Goal: Information Seeking & Learning: Learn about a topic

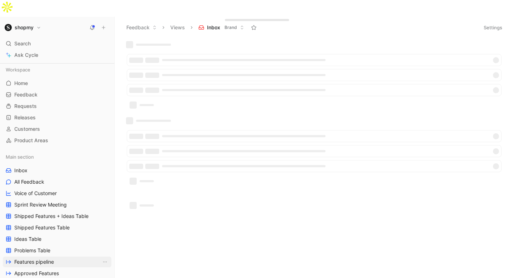
scroll to position [146, 0]
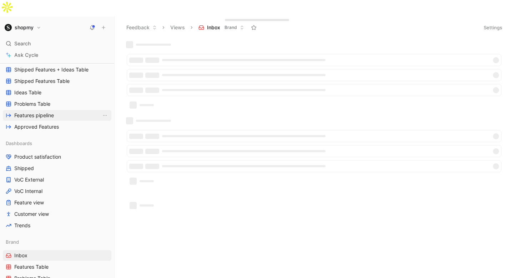
click at [40, 112] on span "Features pipeline" at bounding box center [34, 115] width 40 height 7
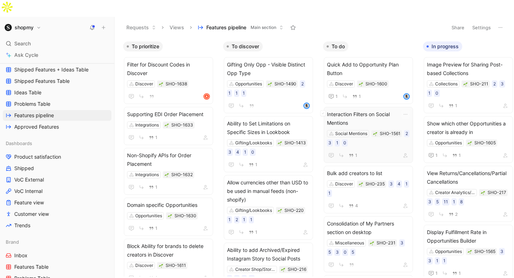
click at [357, 110] on span "Interaction Filters on Social Mentions" at bounding box center [368, 118] width 83 height 17
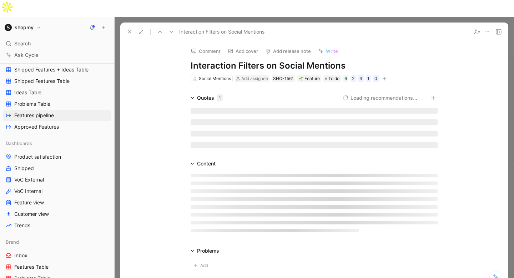
click at [303, 60] on h1 "Interaction Filters on Social Mentions" at bounding box center [314, 65] width 247 height 11
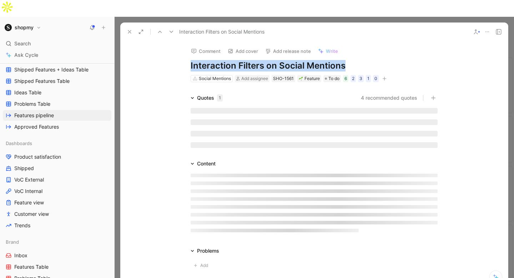
click at [303, 60] on h1 "Interaction Filters on Social Mentions" at bounding box center [314, 65] width 247 height 11
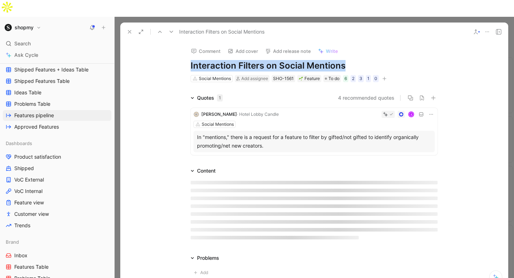
copy h1 "Interaction Filters on Social Mentions"
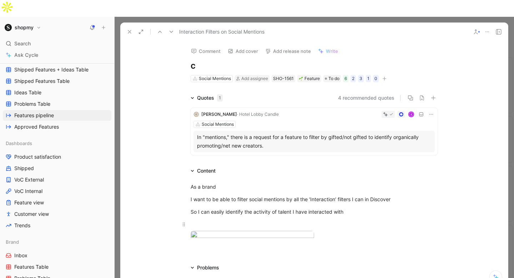
scroll to position [40, 0]
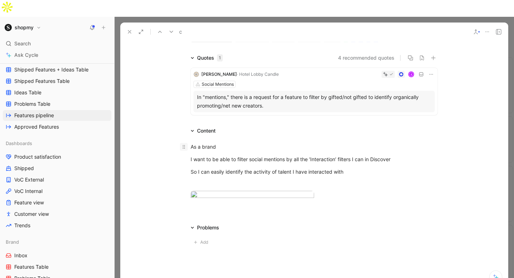
drag, startPoint x: 205, startPoint y: 147, endPoint x: 184, endPoint y: 126, distance: 29.3
click at [184, 135] on div "As a brand I want to be able to filter social mentions by all the ‘Interaction’…" at bounding box center [314, 170] width 388 height 71
copy div "I want to be able to filter social mentions by all the ‘Interaction’ filters I …"
click at [364, 155] on div "I want to be able to filter social mentions by all the ‘Interaction’ filters I …" at bounding box center [314, 158] width 247 height 7
drag, startPoint x: 361, startPoint y: 156, endPoint x: 189, endPoint y: 122, distance: 175.6
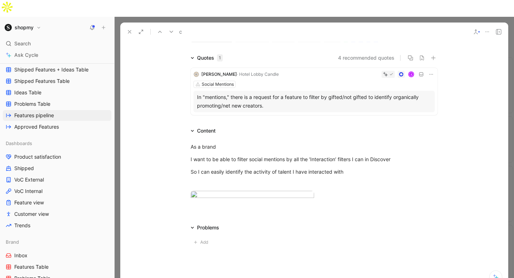
click at [189, 135] on div "As a brand I want to be able to filter social mentions by all the ‘Interaction’…" at bounding box center [314, 170] width 388 height 71
copy div "As a brand I want to be able to filter social mentions by all the ‘Interaction’…"
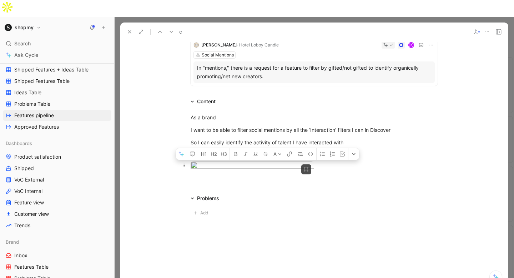
click at [371, 161] on div at bounding box center [314, 166] width 247 height 10
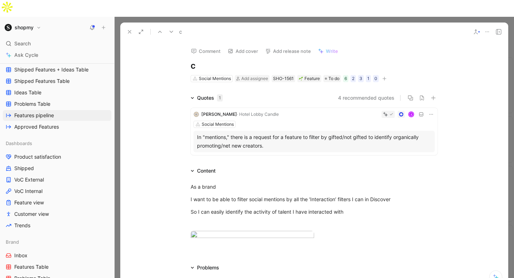
click at [129, 29] on icon at bounding box center [130, 32] width 6 height 6
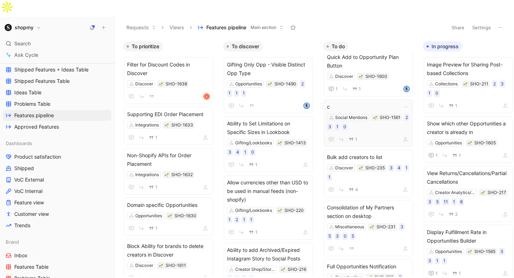
scroll to position [10, 0]
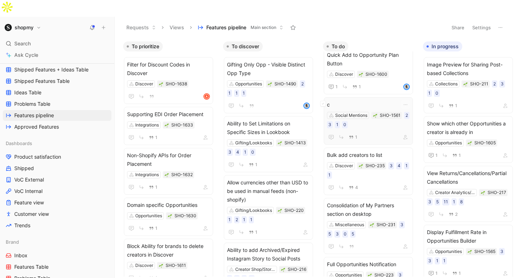
click at [349, 100] on span "c" at bounding box center [368, 104] width 83 height 9
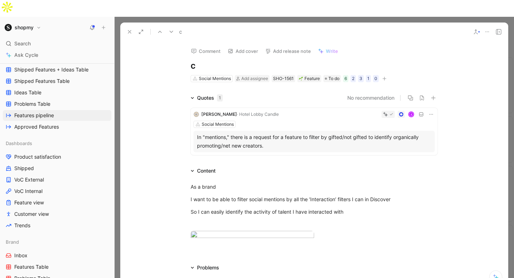
click at [198, 60] on h1 "c" at bounding box center [314, 65] width 247 height 11
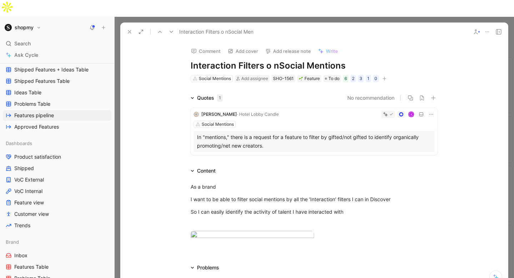
click at [277, 60] on h1 "Interaction Filters o nSocial Mentions" at bounding box center [314, 65] width 247 height 11
click at [130, 29] on icon at bounding box center [130, 32] width 6 height 6
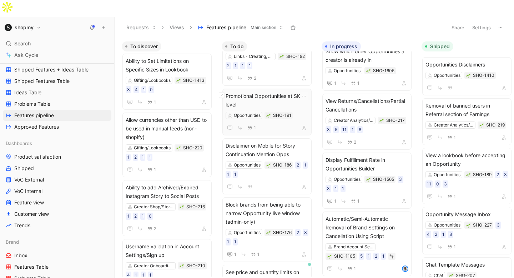
scroll to position [67, 0]
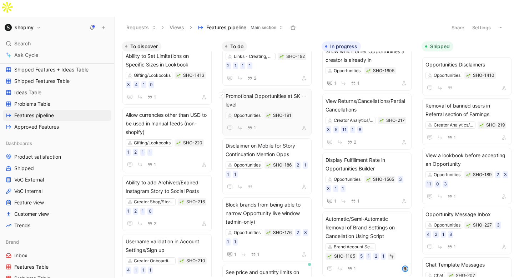
click at [247, 92] on span "Promotional Opportunities at SKU level" at bounding box center [267, 100] width 83 height 17
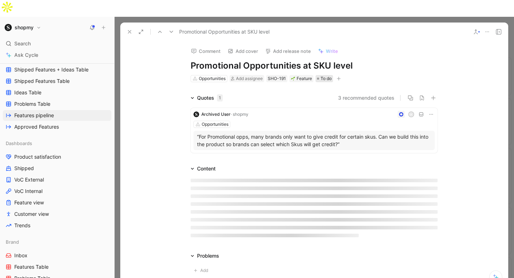
click at [331, 75] on span "To do" at bounding box center [325, 78] width 11 height 7
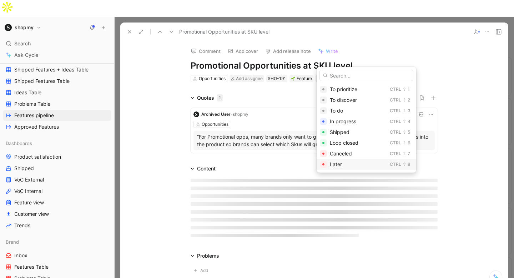
click at [341, 162] on span "Later" at bounding box center [336, 164] width 12 height 6
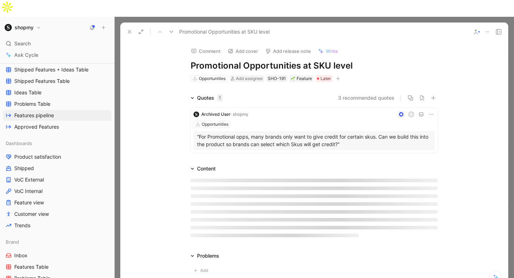
click at [131, 29] on icon at bounding box center [130, 32] width 6 height 6
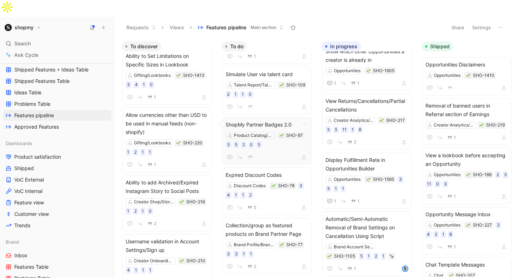
scroll to position [785, 0]
click at [275, 121] on span "ShopMy Partner Badges 2.0" at bounding box center [267, 125] width 83 height 9
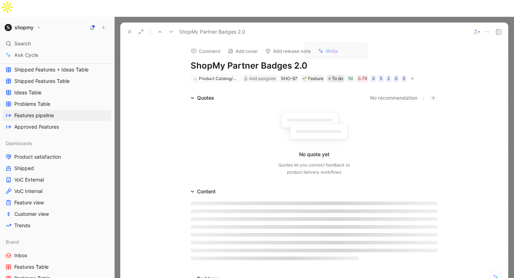
click at [339, 75] on span "To do" at bounding box center [337, 78] width 11 height 7
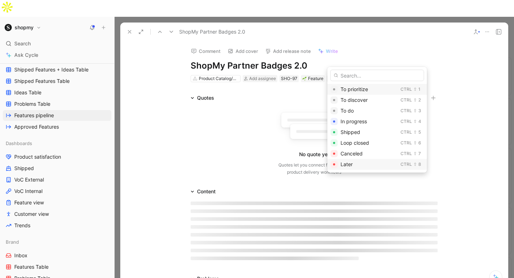
click at [344, 159] on div "Later Ctrl ⇧ 8" at bounding box center [377, 164] width 100 height 11
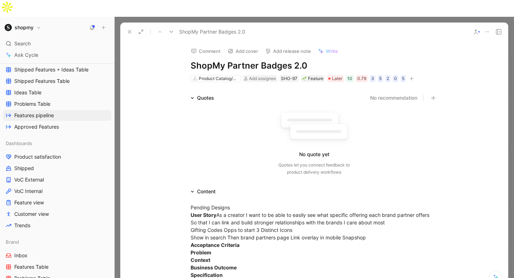
click at [128, 29] on icon at bounding box center [130, 32] width 6 height 6
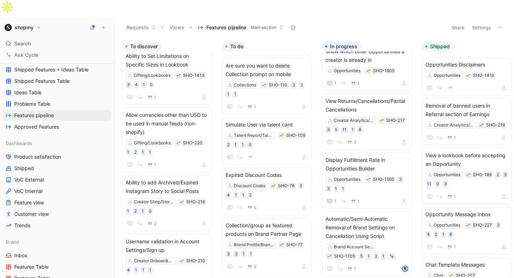
scroll to position [761, 0]
click at [272, 221] on span "Collection/group as featured products on Brand Partner Page" at bounding box center [267, 229] width 83 height 17
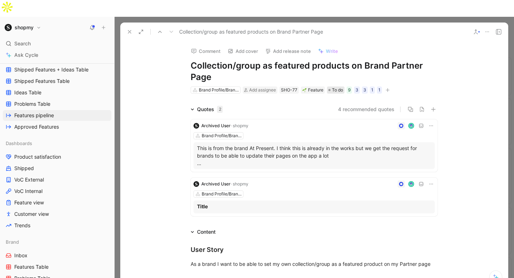
click at [335, 86] on span "To do" at bounding box center [337, 89] width 11 height 7
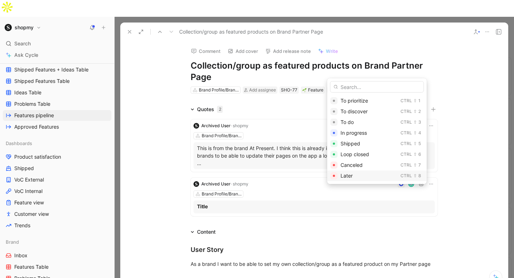
click at [339, 171] on div "Later Ctrl ⇧ 8" at bounding box center [377, 175] width 100 height 11
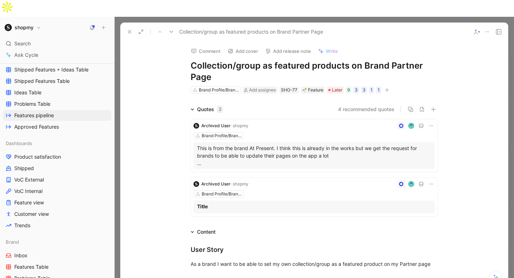
scroll to position [728, 0]
click at [129, 29] on icon at bounding box center [130, 32] width 6 height 6
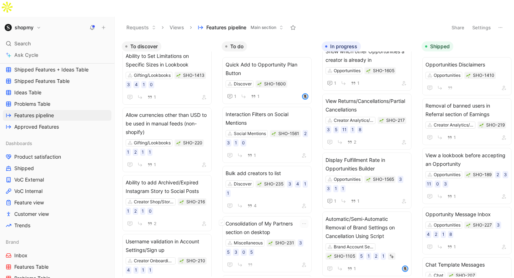
scroll to position [617, 0]
